Goal: Entertainment & Leisure: Consume media (video, audio)

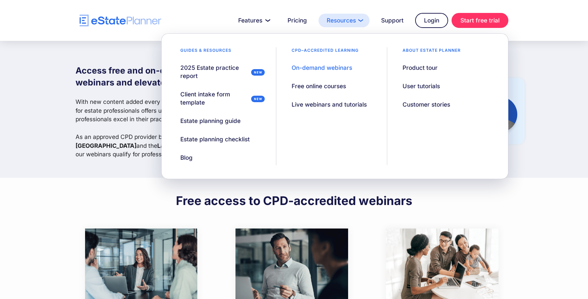
click at [341, 20] on link "Resources" at bounding box center [343, 21] width 51 height 14
click at [324, 66] on div "On-demand webinars" at bounding box center [321, 68] width 61 height 8
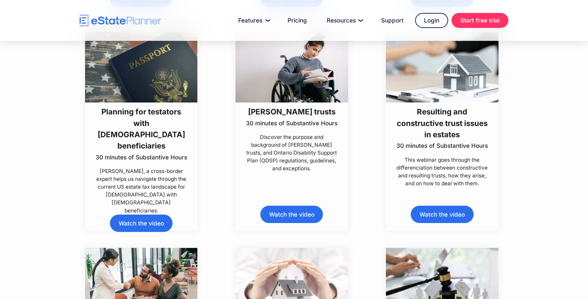
scroll to position [2785, 0]
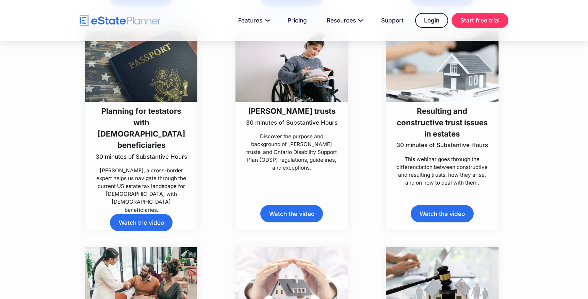
click at [288, 212] on link "Watch the video" at bounding box center [291, 213] width 63 height 17
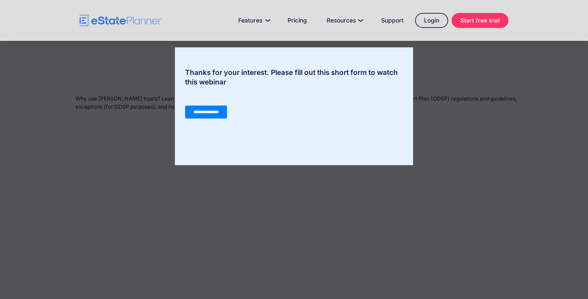
click at [208, 110] on input "**********" at bounding box center [206, 111] width 42 height 13
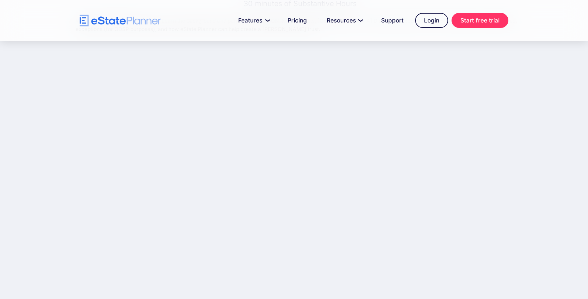
scroll to position [80, 0]
